Goal: Information Seeking & Learning: Find specific page/section

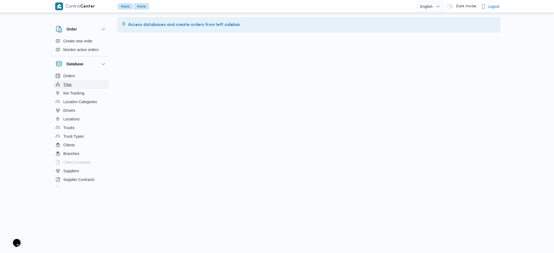
click at [73, 84] on button "Trips" at bounding box center [81, 84] width 55 height 9
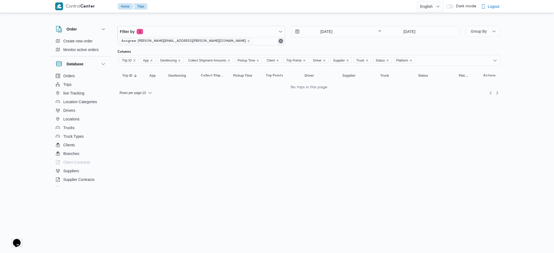
click at [280, 42] on button "Remove" at bounding box center [281, 41] width 6 height 6
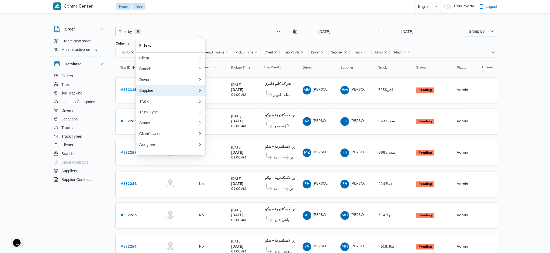
click at [150, 95] on button "Supplier" at bounding box center [170, 90] width 69 height 11
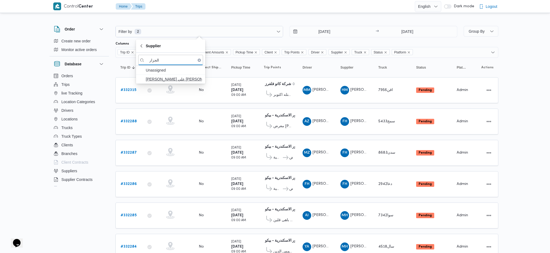
type input "الجزار"
click at [170, 79] on span "[PERSON_NAME] علي [PERSON_NAME]" at bounding box center [174, 79] width 56 height 6
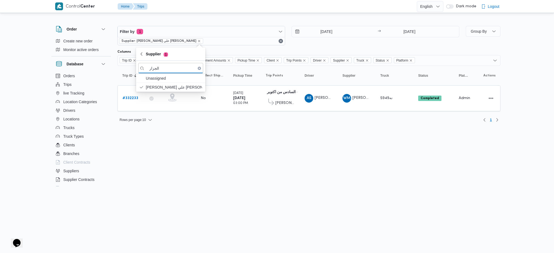
click at [350, 43] on div "[DATE] → [DATE]" at bounding box center [376, 35] width 168 height 19
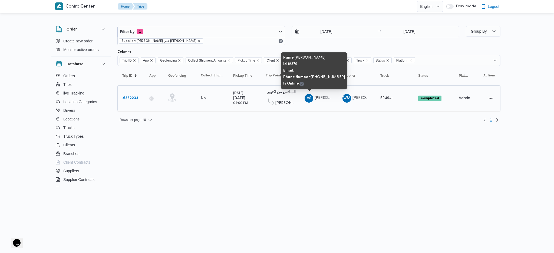
click at [323, 96] on span "[PERSON_NAME]" at bounding box center [330, 98] width 31 height 4
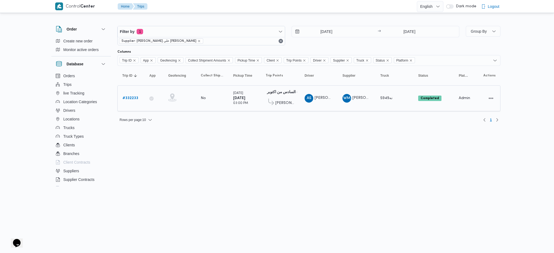
click at [358, 97] on span "[PERSON_NAME] علي [PERSON_NAME]" at bounding box center [387, 98] width 71 height 4
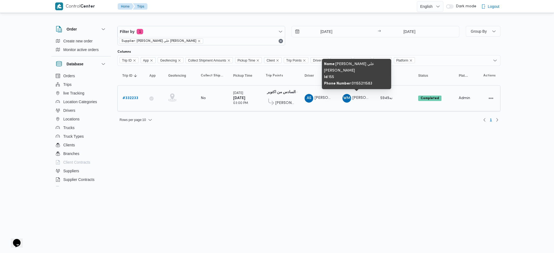
click at [358, 97] on span "[PERSON_NAME] علي [PERSON_NAME]" at bounding box center [387, 98] width 71 height 4
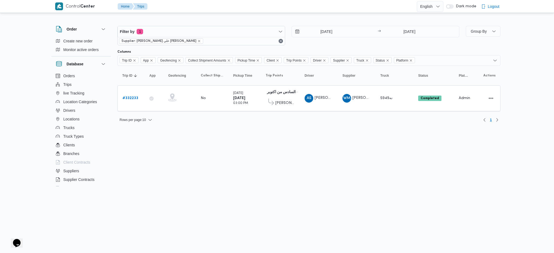
click at [327, 135] on html "Control Center Home Trips English عربي Dark mode Logout Order Create new order …" at bounding box center [277, 126] width 554 height 253
